Goal: Check status: Check status

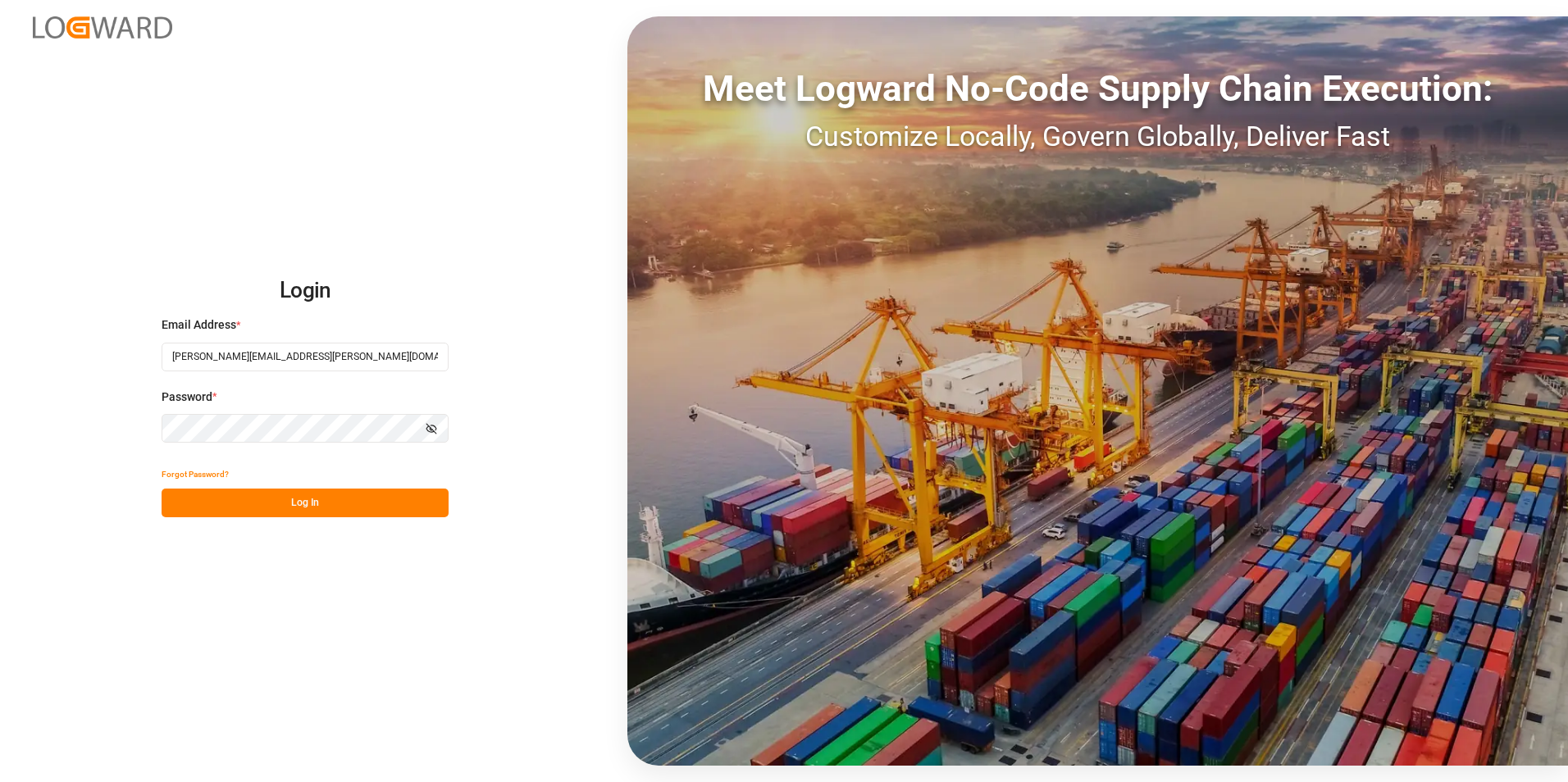
click at [336, 511] on button "Log In" at bounding box center [305, 503] width 287 height 29
